Goal: Communication & Community: Participate in discussion

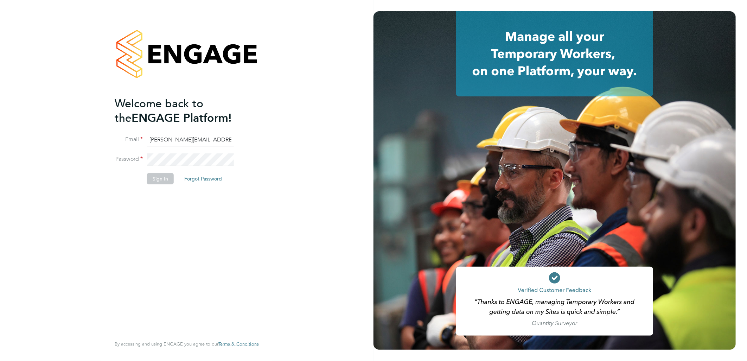
click at [169, 137] on input "sasha.baird@pretiumresourcing.co.uk" at bounding box center [190, 140] width 87 height 13
drag, startPoint x: 175, startPoint y: 138, endPoint x: 50, endPoint y: 101, distance: 130.3
click at [100, 125] on div "Welcome back to the ENGAGE Platform! Email sasha.baird@pretiumresourcing.co.uk …" at bounding box center [187, 180] width 374 height 361
click at [166, 139] on input "bgisd@pretiumresourcing.co.uk" at bounding box center [190, 140] width 87 height 13
click at [163, 139] on input "bgisd@pretiumresourcing.co.uk" at bounding box center [190, 140] width 87 height 13
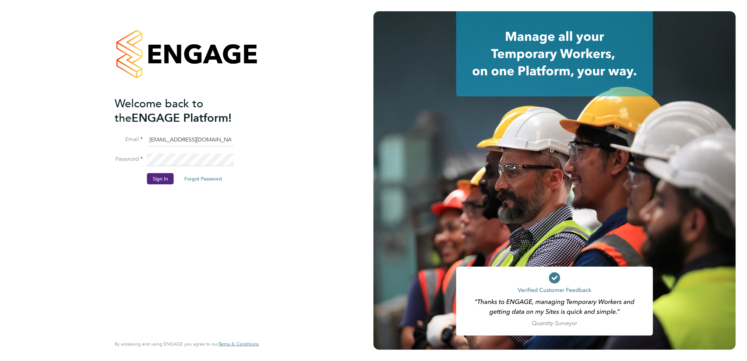
type input "bgis@pretiumresourcing.co.uk"
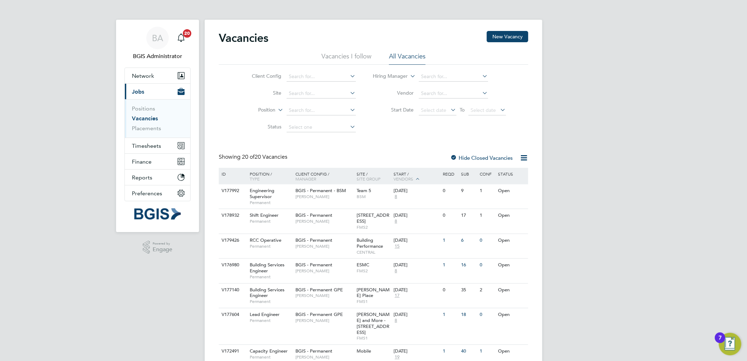
click at [263, 111] on label "Position" at bounding box center [255, 110] width 40 height 7
click at [261, 127] on li "Type" at bounding box center [254, 127] width 44 height 9
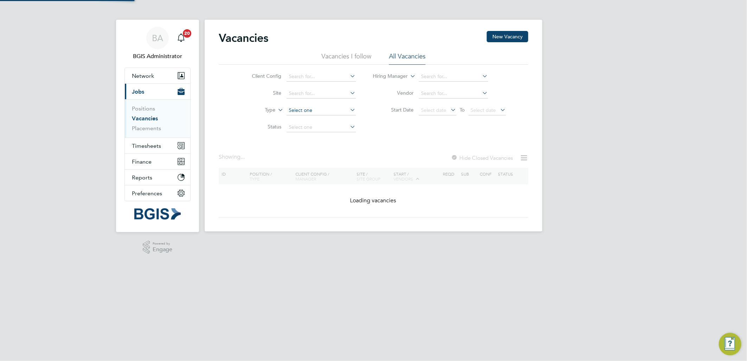
click at [316, 111] on input at bounding box center [321, 111] width 69 height 10
click at [313, 120] on li "Temporary" at bounding box center [321, 119] width 70 height 9
type input "Temporary"
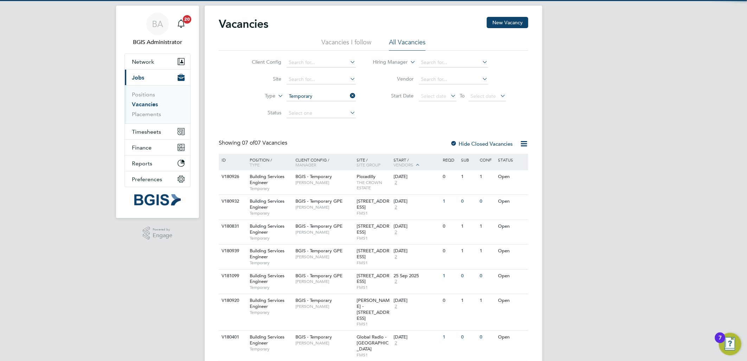
scroll to position [22, 0]
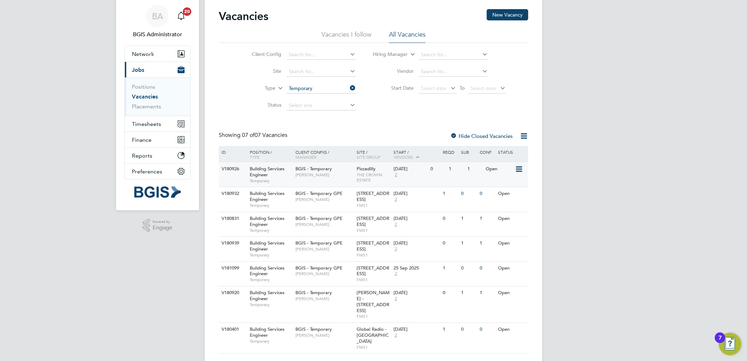
click at [345, 178] on div "BGIS - Temporary Kyriacos Savva" at bounding box center [325, 172] width 62 height 18
click at [348, 217] on div "BGIS - Temporary GPE Nick Guest" at bounding box center [325, 221] width 62 height 18
click at [352, 196] on div "BGIS - Temporary GPE Nick Guest" at bounding box center [325, 196] width 62 height 18
click at [353, 36] on li "Vacancies I follow" at bounding box center [347, 36] width 50 height 13
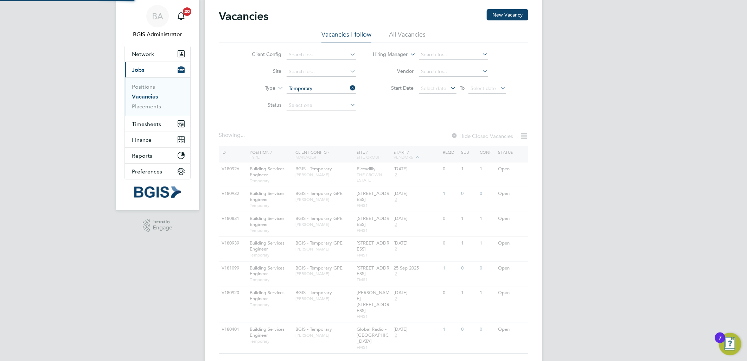
click at [401, 32] on li "All Vacancies" at bounding box center [407, 36] width 37 height 13
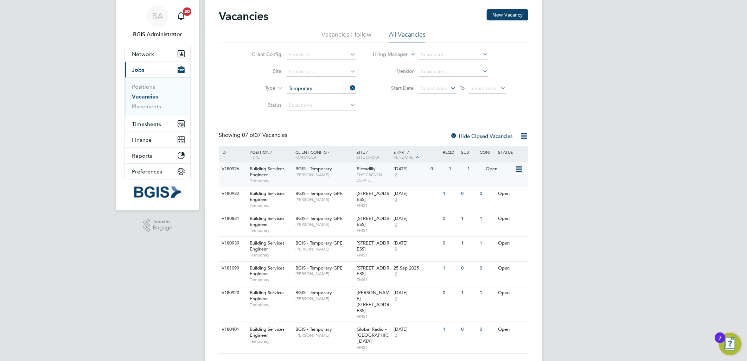
scroll to position [0, 0]
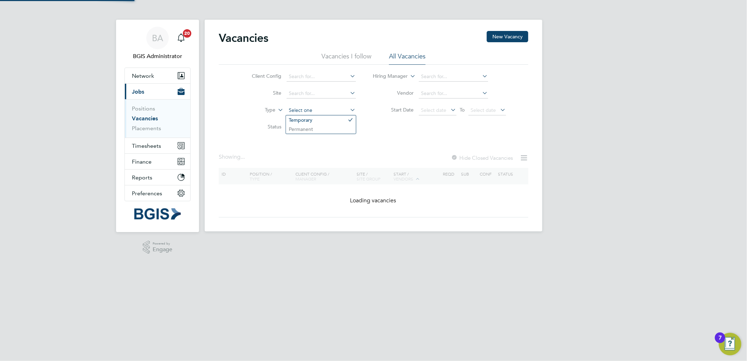
click at [316, 107] on input at bounding box center [321, 111] width 69 height 10
click at [313, 131] on li "Permanent" at bounding box center [321, 129] width 70 height 9
type input "Permanent"
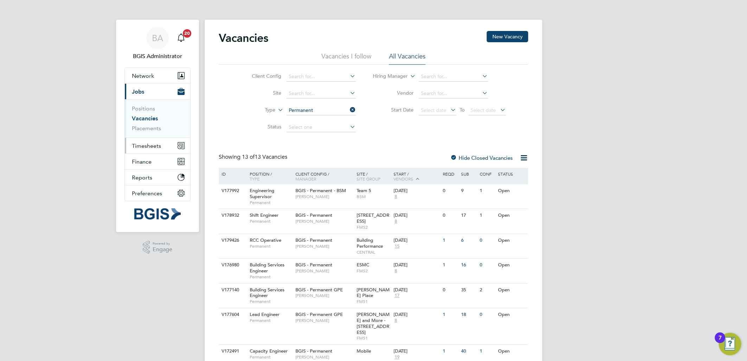
click at [147, 143] on span "Timesheets" at bounding box center [146, 146] width 29 height 7
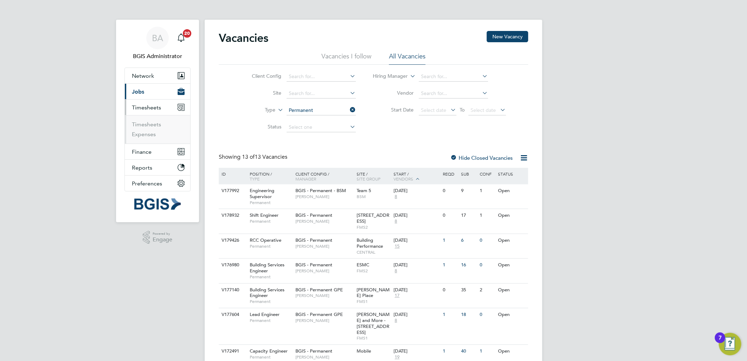
click at [149, 119] on ul "Timesheets Expenses" at bounding box center [157, 129] width 65 height 29
click at [149, 122] on link "Timesheets" at bounding box center [146, 124] width 29 height 7
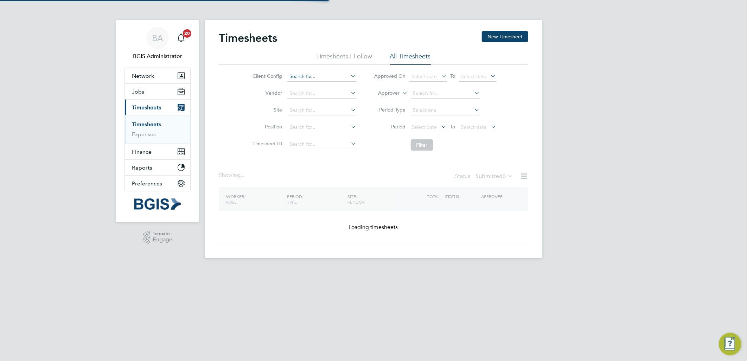
click at [298, 76] on input at bounding box center [322, 77] width 69 height 10
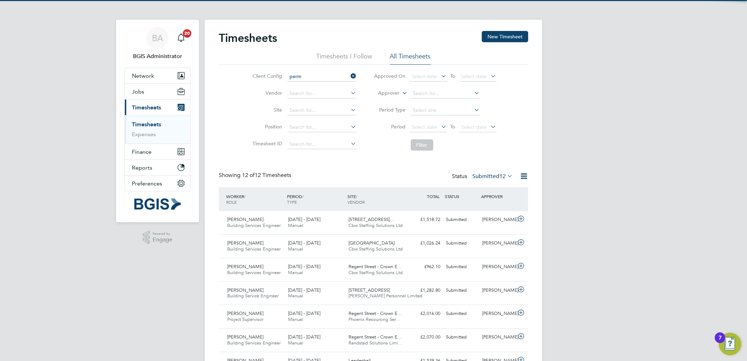
click at [319, 82] on li "BGIS - Perm anent" at bounding box center [322, 87] width 70 height 10
type input "BGIS - Permanent"
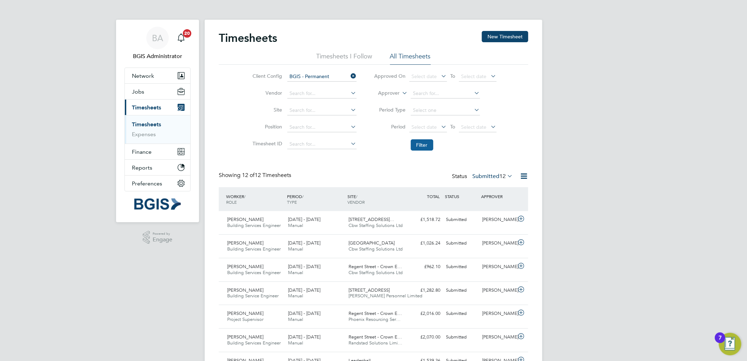
click at [431, 150] on button "Filter" at bounding box center [422, 144] width 23 height 11
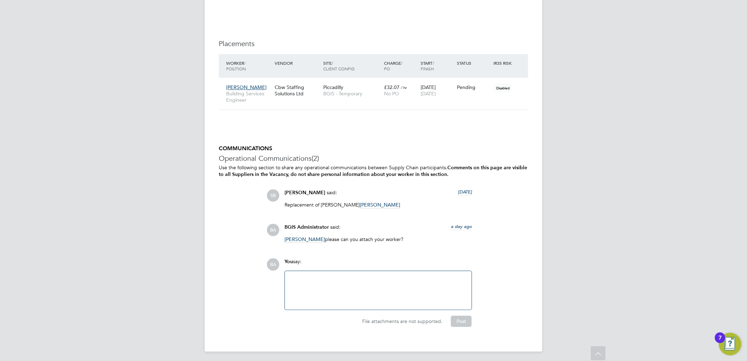
scroll to position [994, 0]
click at [359, 301] on div at bounding box center [378, 288] width 178 height 30
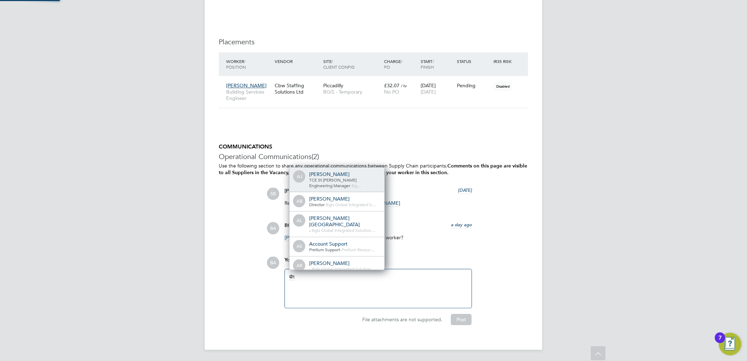
scroll to position [6, 71]
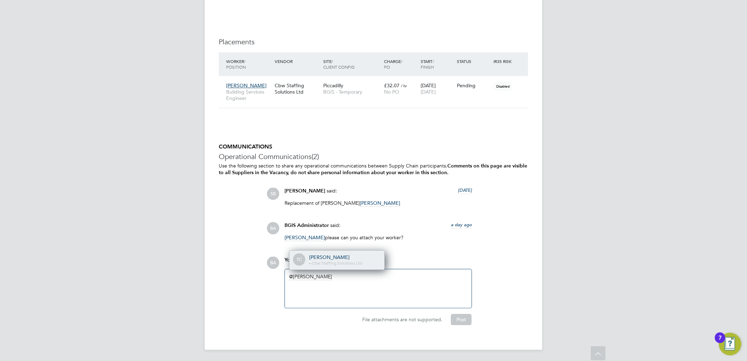
click at [351, 261] on span "Cbw Staffing Solutions Ltd" at bounding box center [337, 263] width 50 height 6
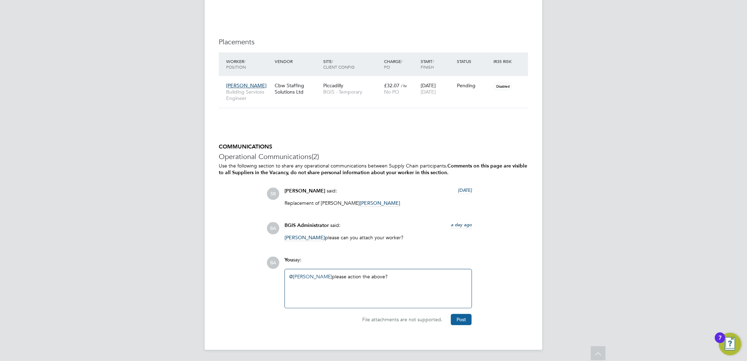
click at [458, 318] on button "Post" at bounding box center [461, 319] width 21 height 11
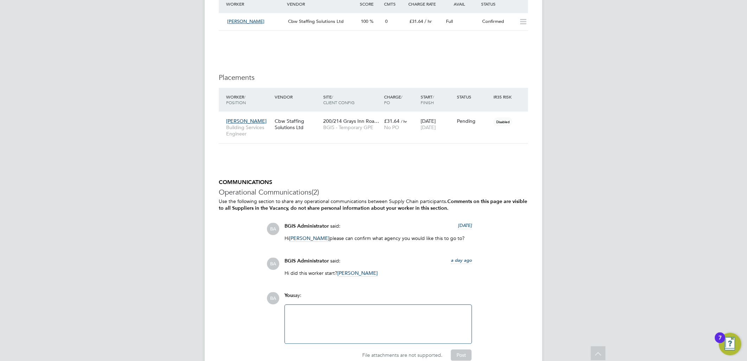
scroll to position [1001, 0]
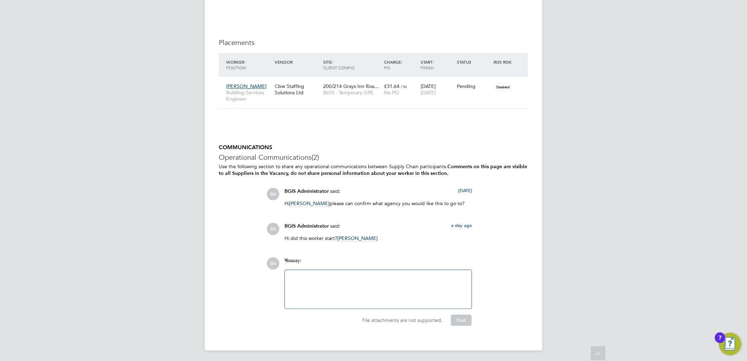
click at [338, 291] on div at bounding box center [378, 289] width 178 height 30
drag, startPoint x: 378, startPoint y: 237, endPoint x: 276, endPoint y: 237, distance: 101.7
click at [276, 237] on div "BA BGIS Administrator said: a day ago Hi did this worker start? Tom Cheek Show …" at bounding box center [398, 235] width 262 height 24
click at [368, 306] on div at bounding box center [378, 289] width 187 height 39
click at [355, 298] on div at bounding box center [378, 289] width 178 height 30
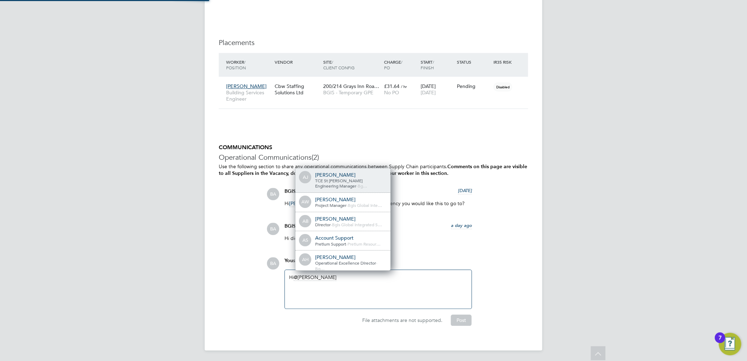
scroll to position [0, 0]
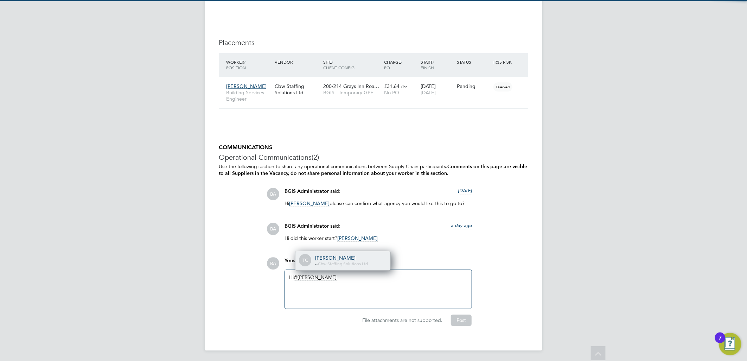
click at [371, 268] on div "TC Tom Cheek - - Cbw Staffing Solutions Ltd" at bounding box center [343, 260] width 95 height 19
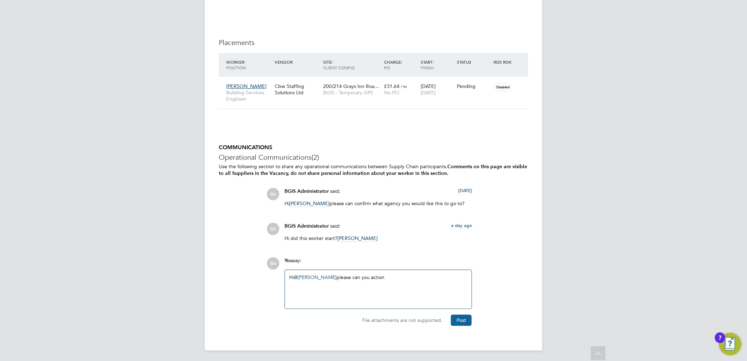
click at [462, 325] on button "Post" at bounding box center [461, 320] width 21 height 11
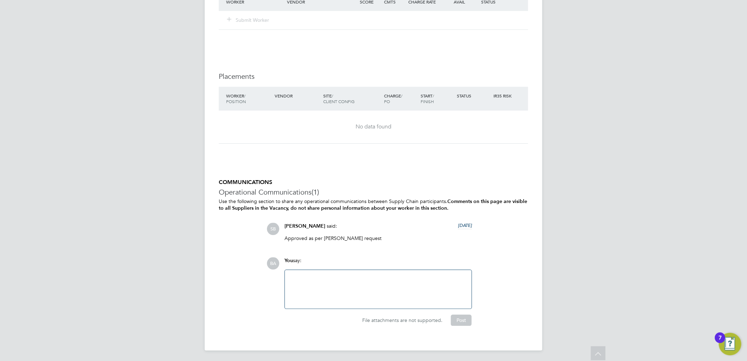
scroll to position [969, 0]
click at [365, 293] on div at bounding box center [378, 289] width 178 height 30
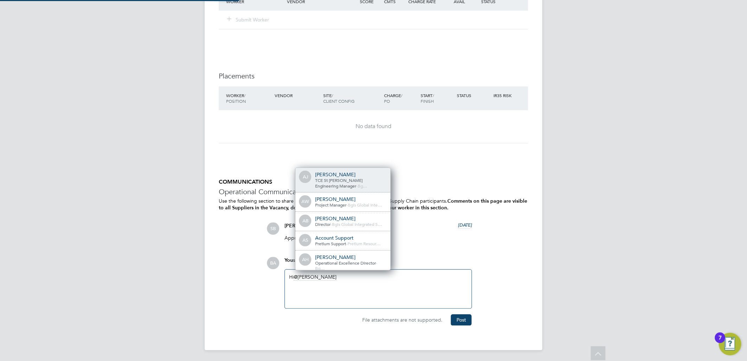
scroll to position [0, 0]
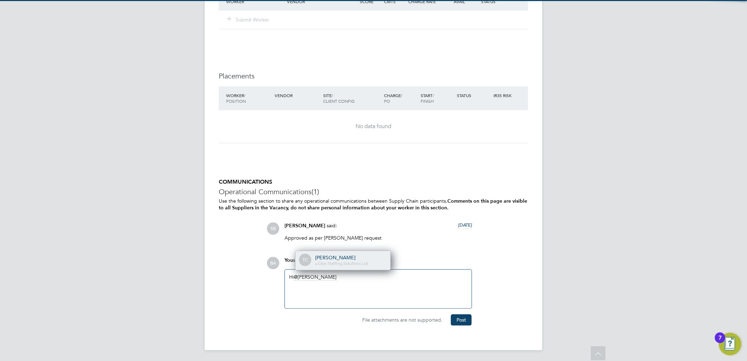
click at [363, 261] on span "Cbw Staffing Solutions Ltd" at bounding box center [343, 263] width 50 height 6
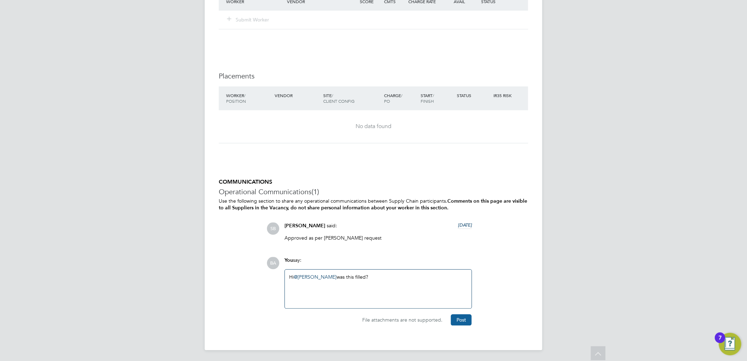
click at [466, 316] on button "Post" at bounding box center [461, 319] width 21 height 11
